Goal: Task Accomplishment & Management: Manage account settings

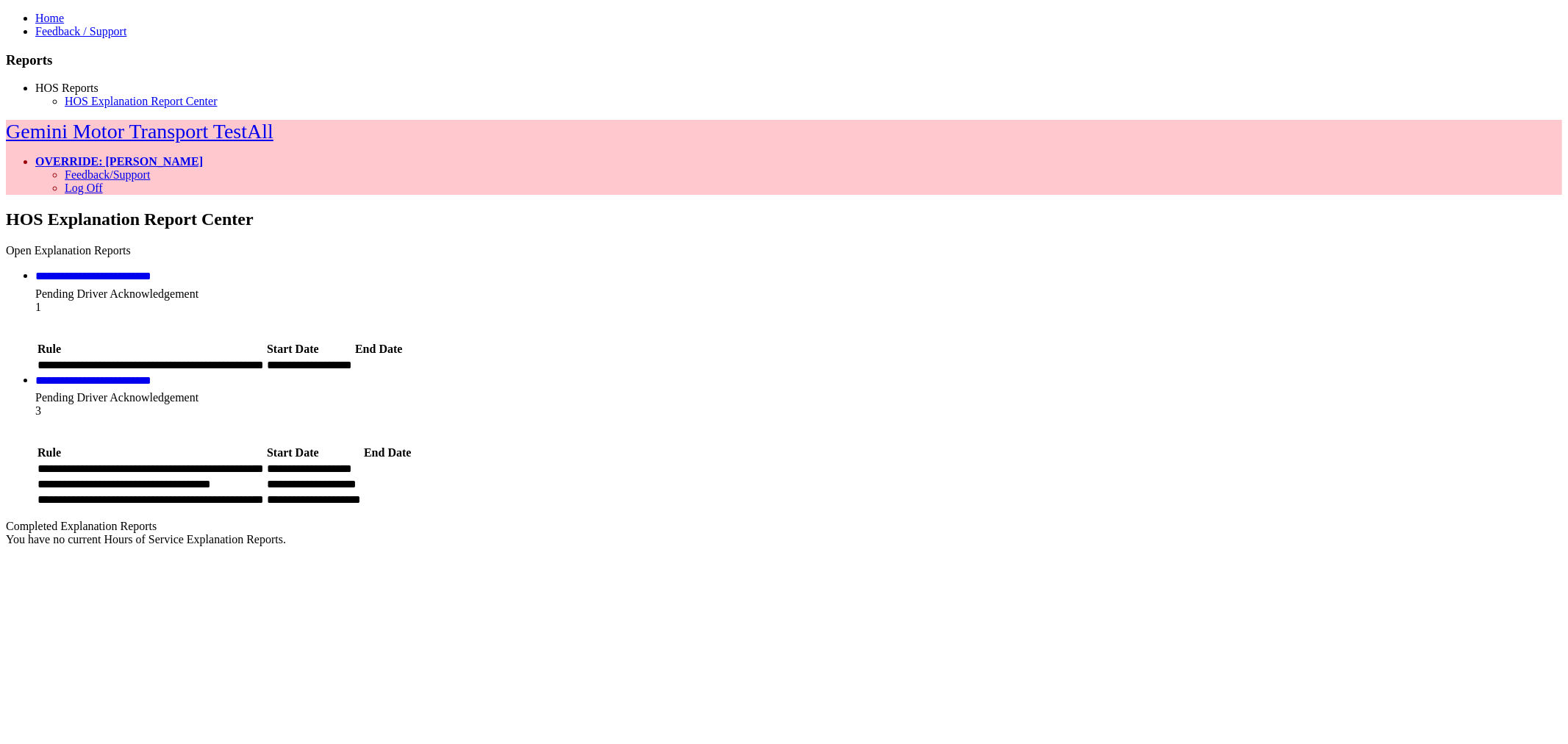
click at [152, 271] on link "**********" at bounding box center [94, 276] width 116 height 11
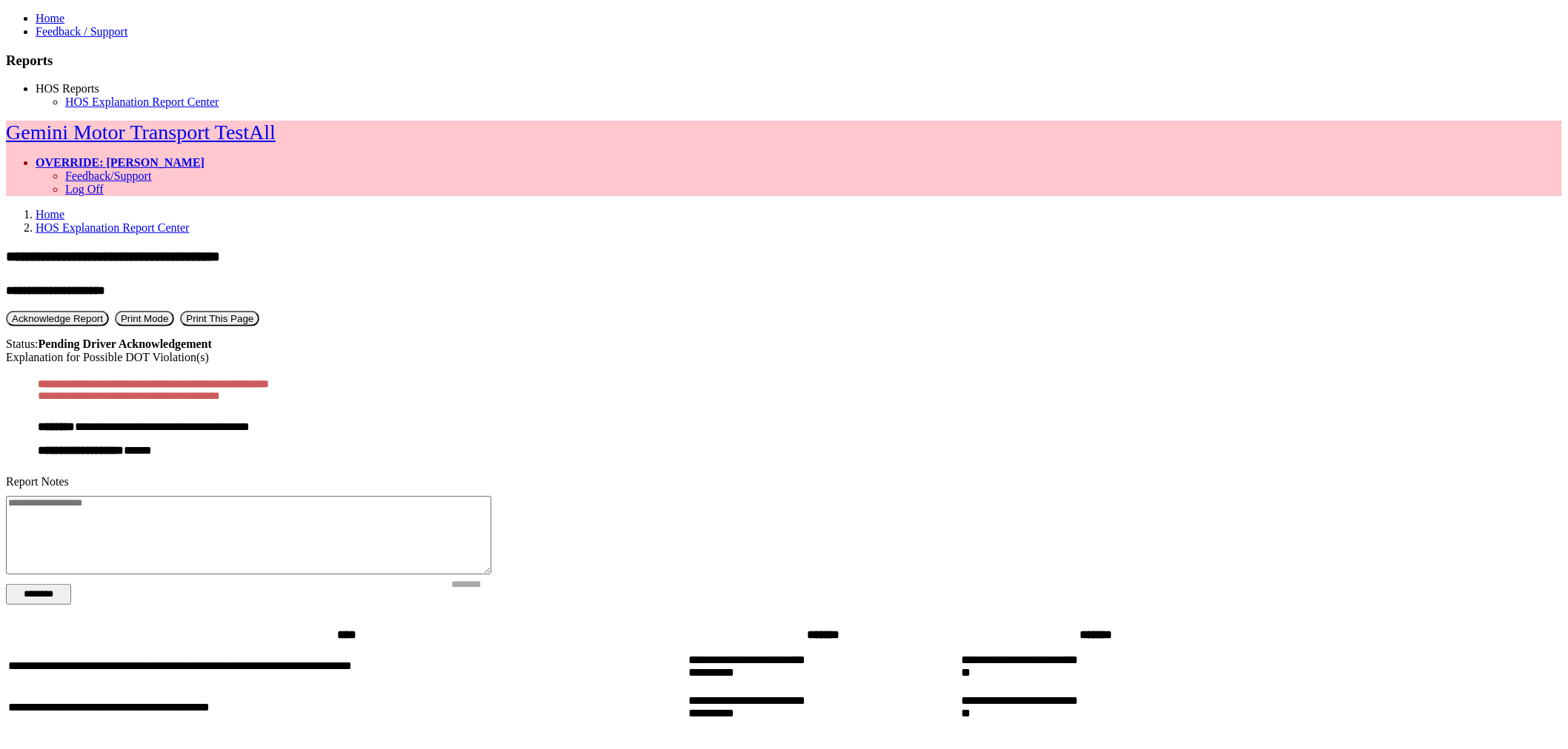
click at [109, 311] on button "Acknowledge Report" at bounding box center [58, 319] width 103 height 16
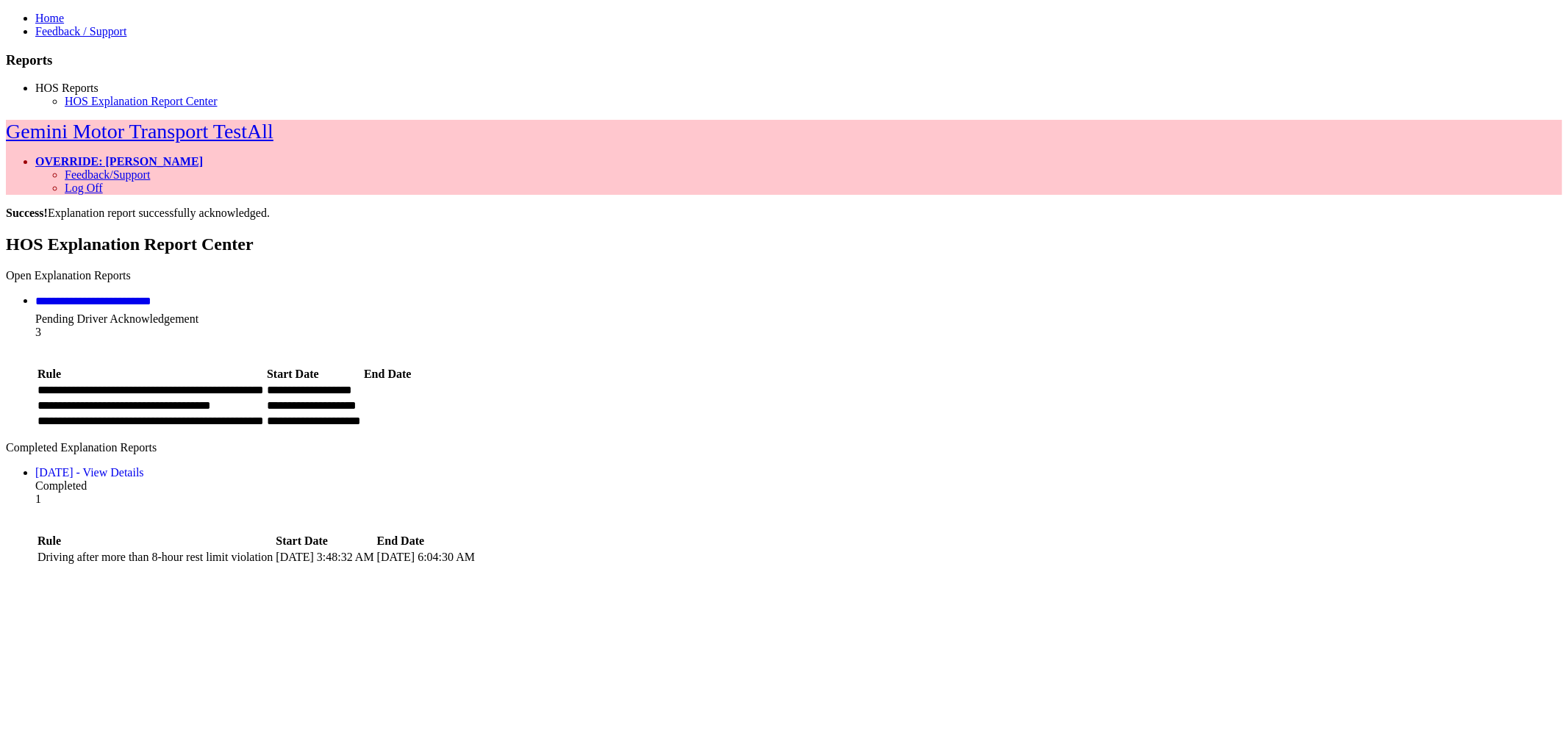
click at [203, 155] on link "OVERRIDE: [PERSON_NAME]" at bounding box center [119, 161] width 167 height 12
click at [103, 181] on link "Log Off" at bounding box center [84, 188] width 38 height 12
